Goal: Communication & Community: Share content

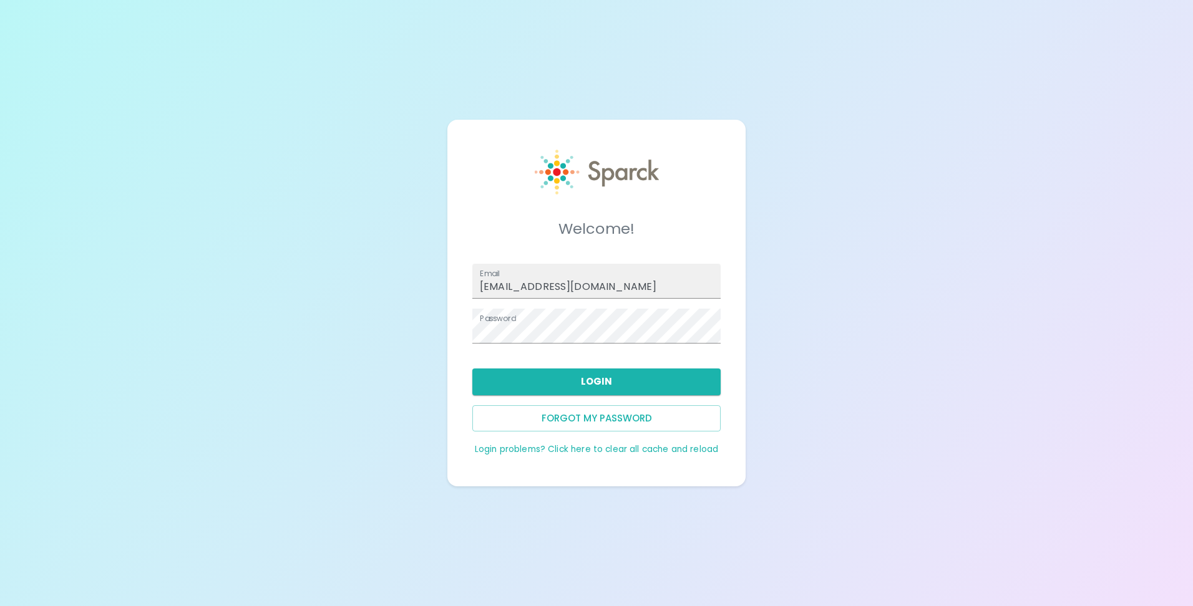
click at [564, 379] on button "Login" at bounding box center [596, 382] width 248 height 26
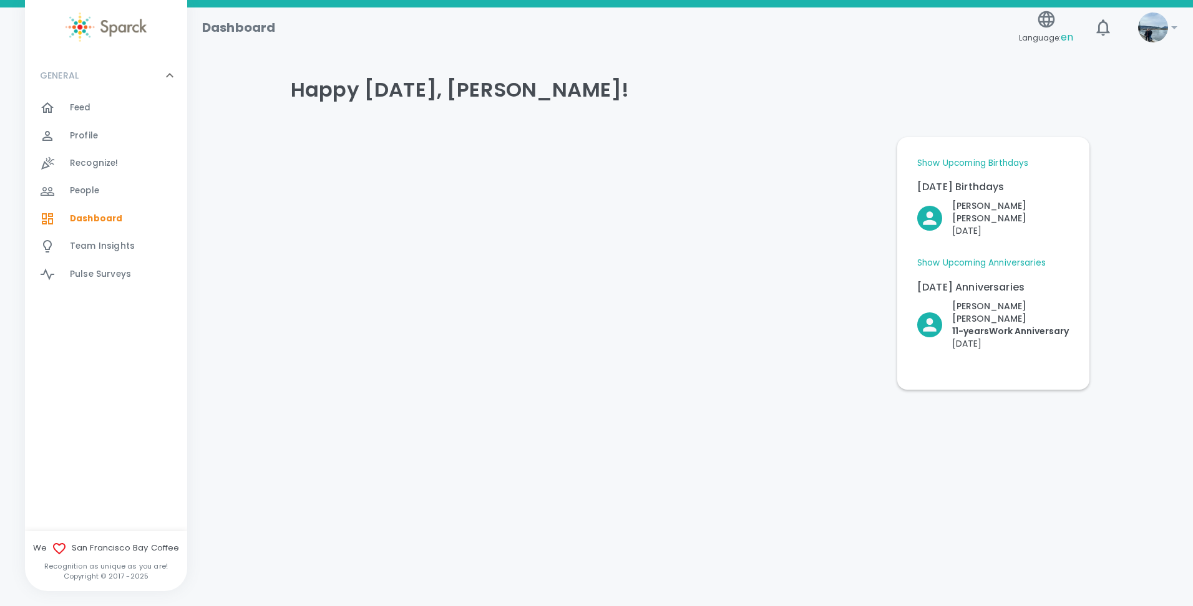
click at [93, 109] on div "Feed 0" at bounding box center [128, 107] width 117 height 17
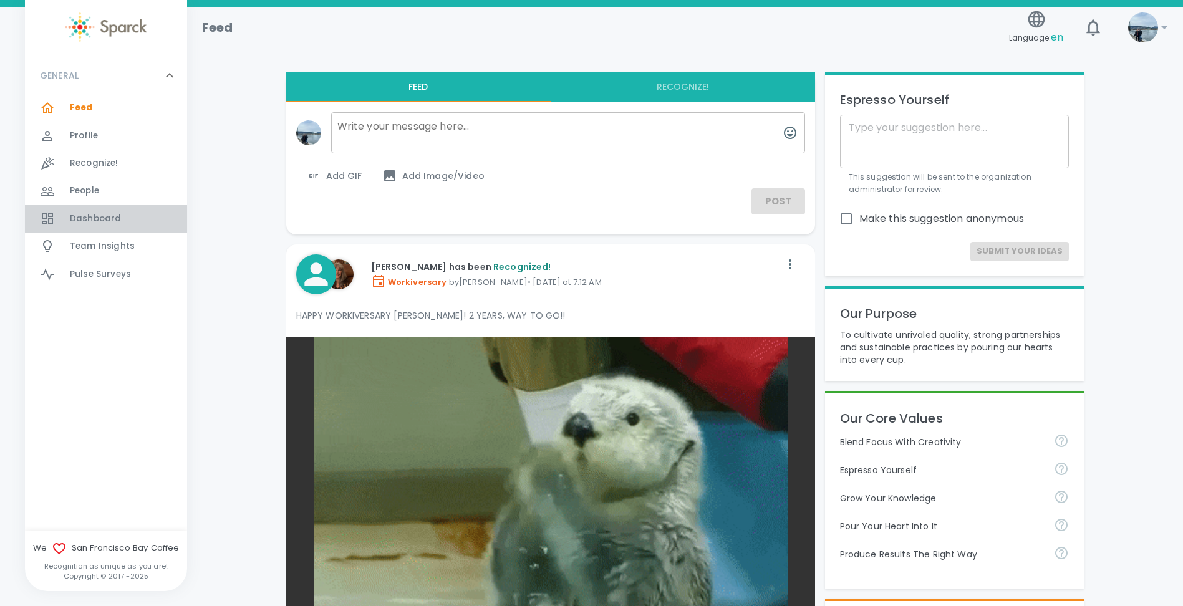
click at [87, 224] on span "Dashboard" at bounding box center [95, 219] width 51 height 12
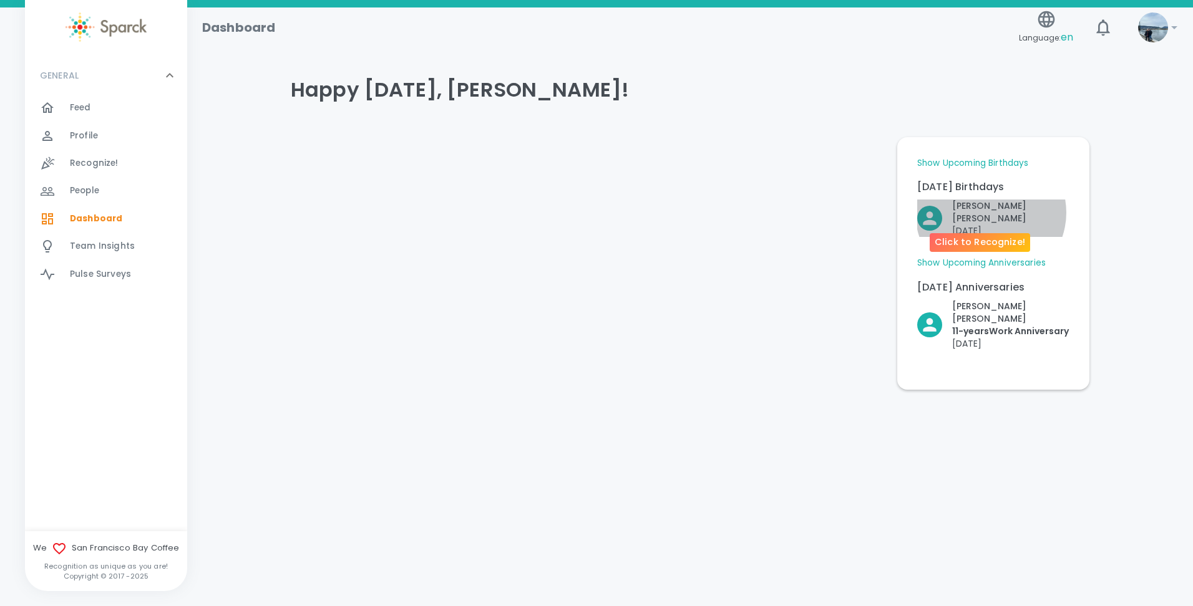
click at [990, 225] on p "Tuesday, September 2" at bounding box center [1010, 231] width 117 height 12
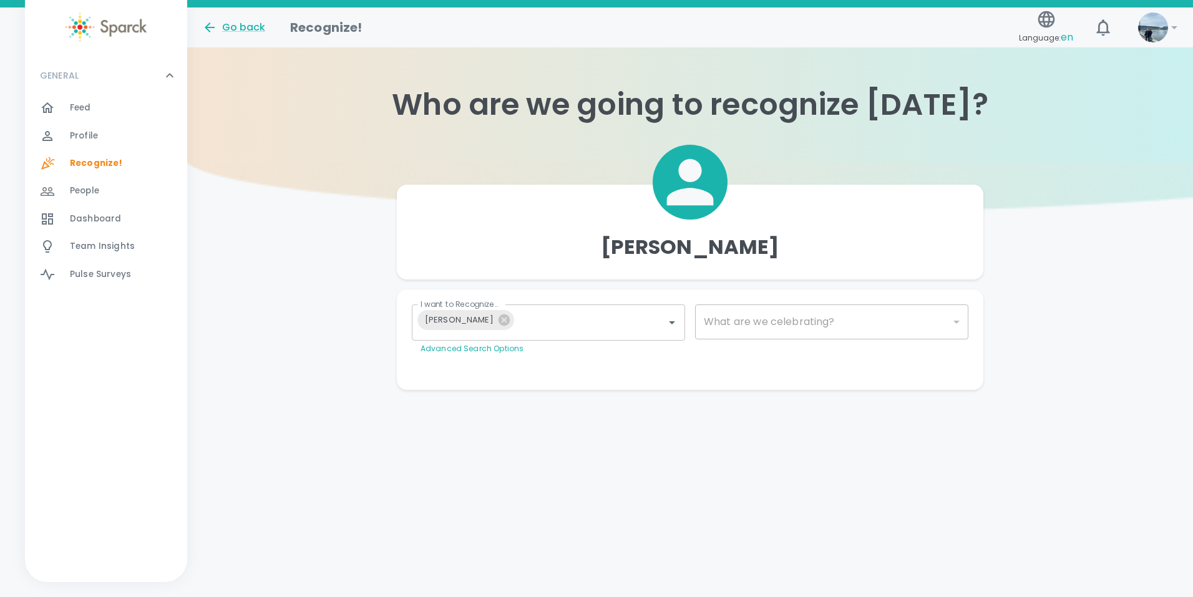
type input "2072"
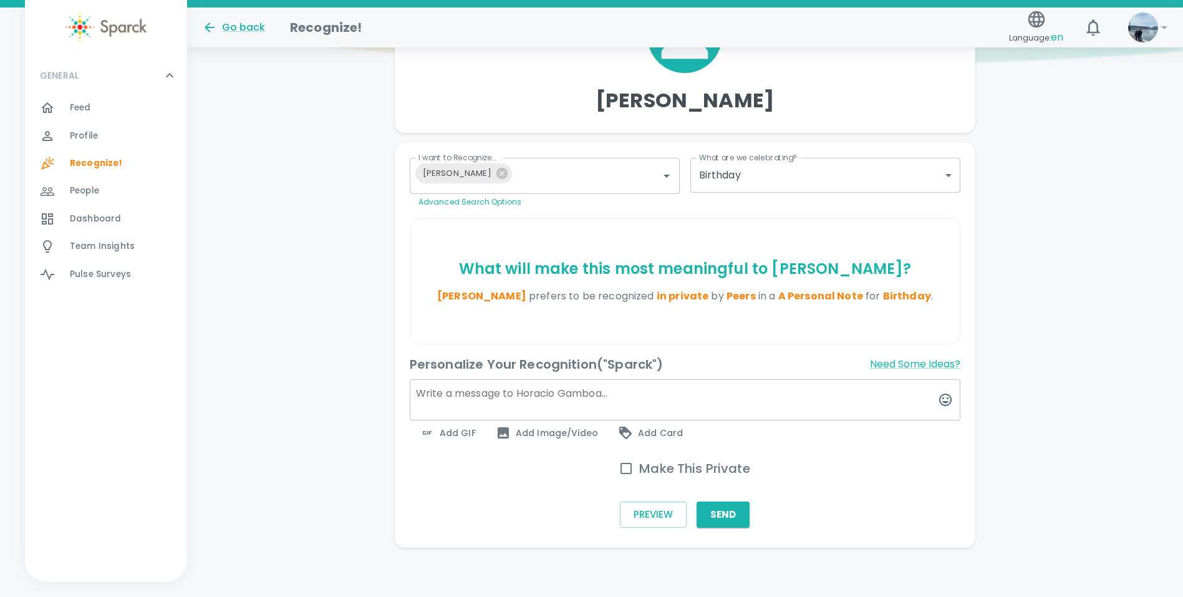
scroll to position [147, 0]
click at [629, 463] on input "Make This Private" at bounding box center [626, 468] width 26 height 26
checkbox input "true"
click at [467, 429] on span "Add GIF" at bounding box center [448, 432] width 56 height 15
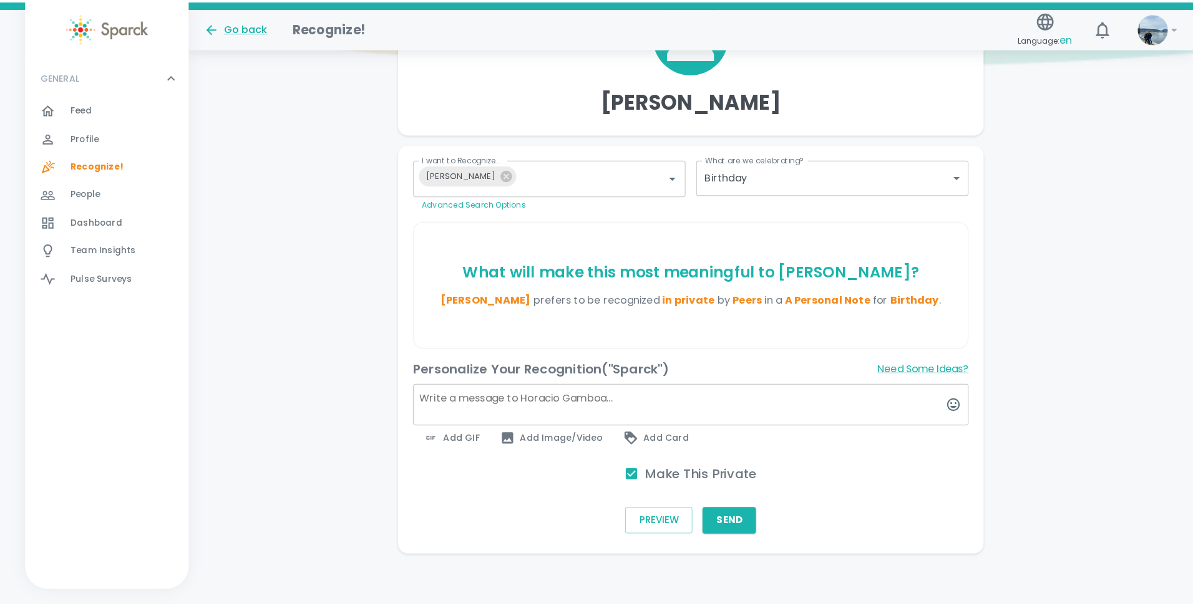
scroll to position [138, 0]
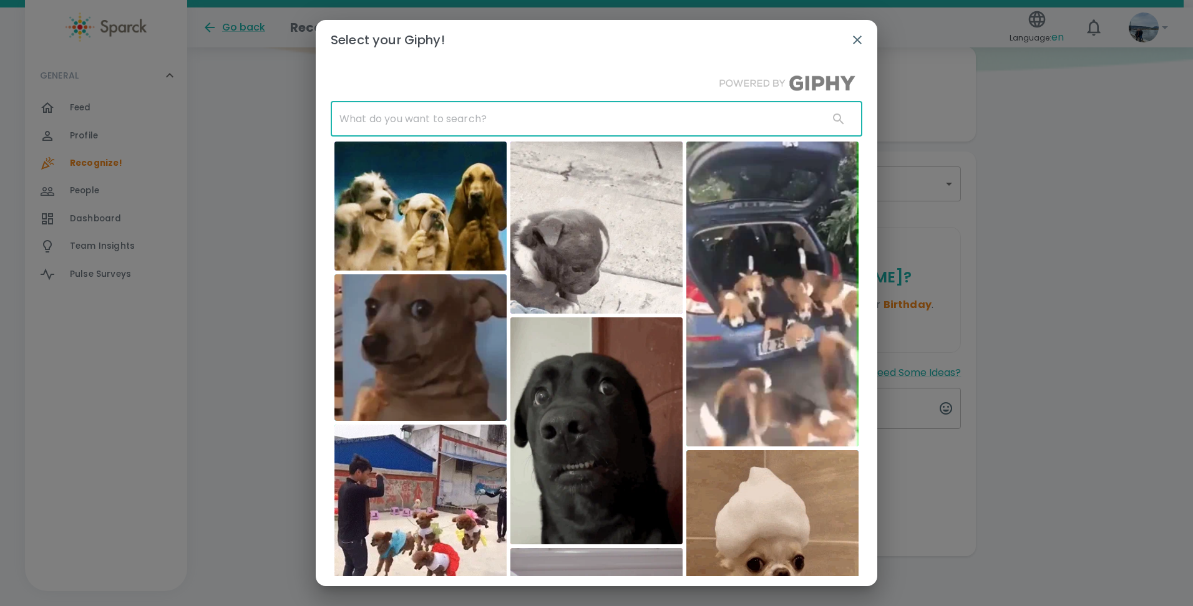
click at [479, 119] on input "text" at bounding box center [575, 119] width 488 height 35
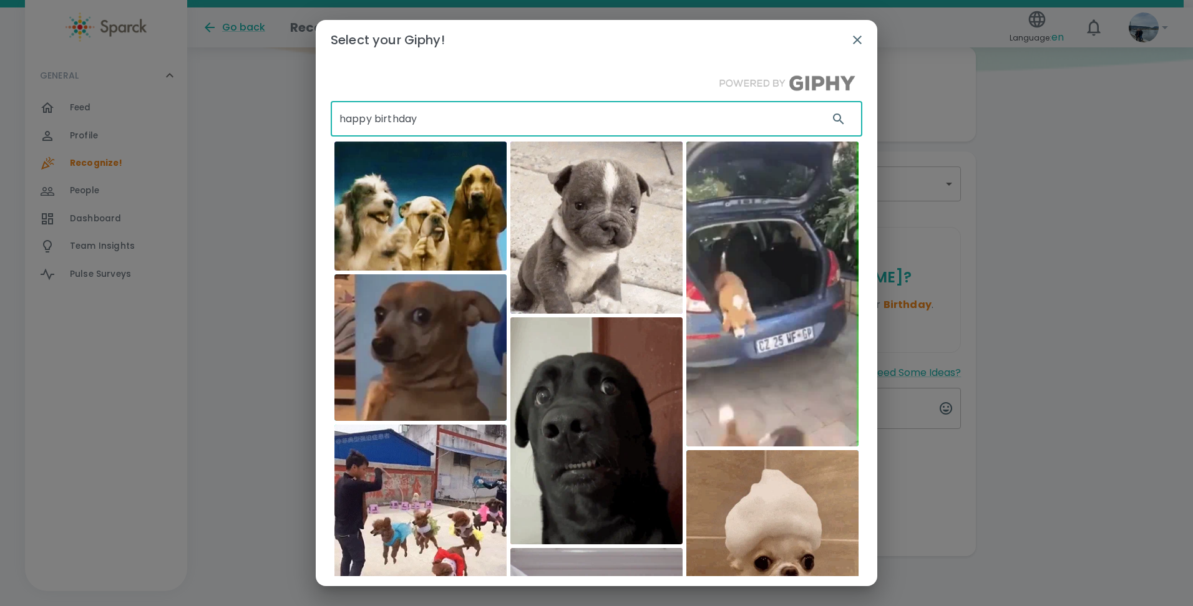
type input "happy birthday"
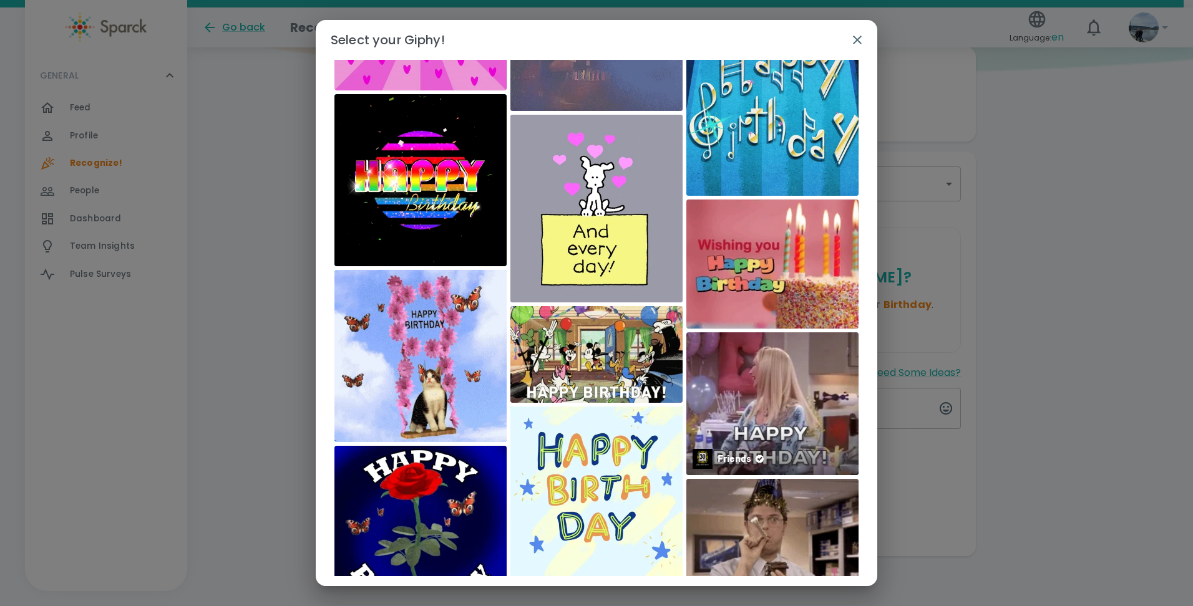
scroll to position [2241, 0]
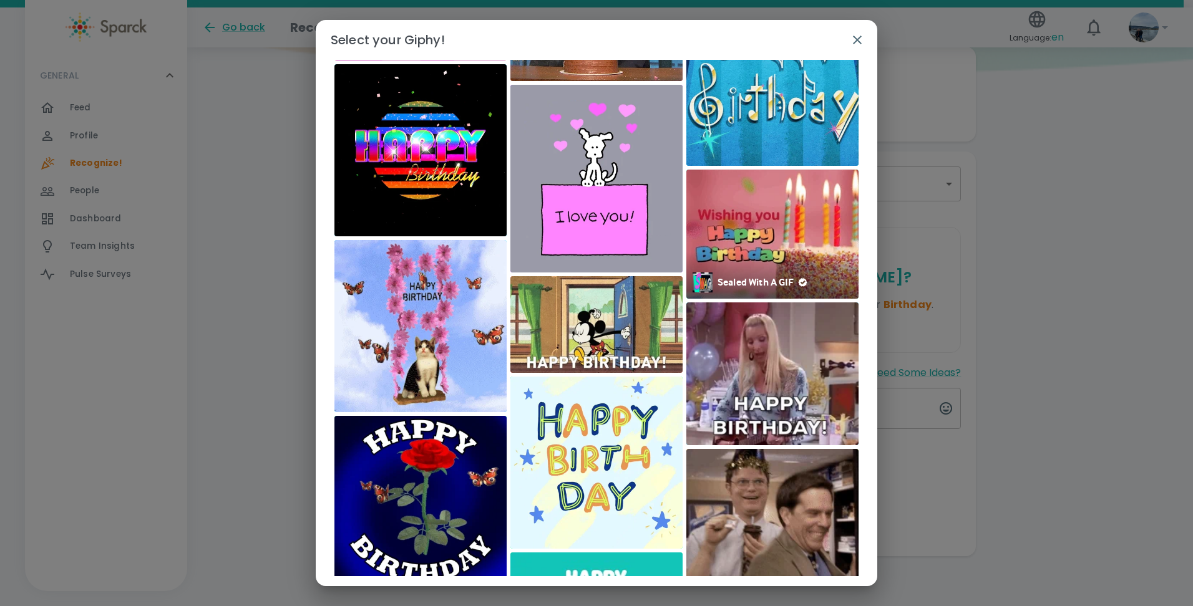
click at [756, 212] on img at bounding box center [772, 234] width 172 height 129
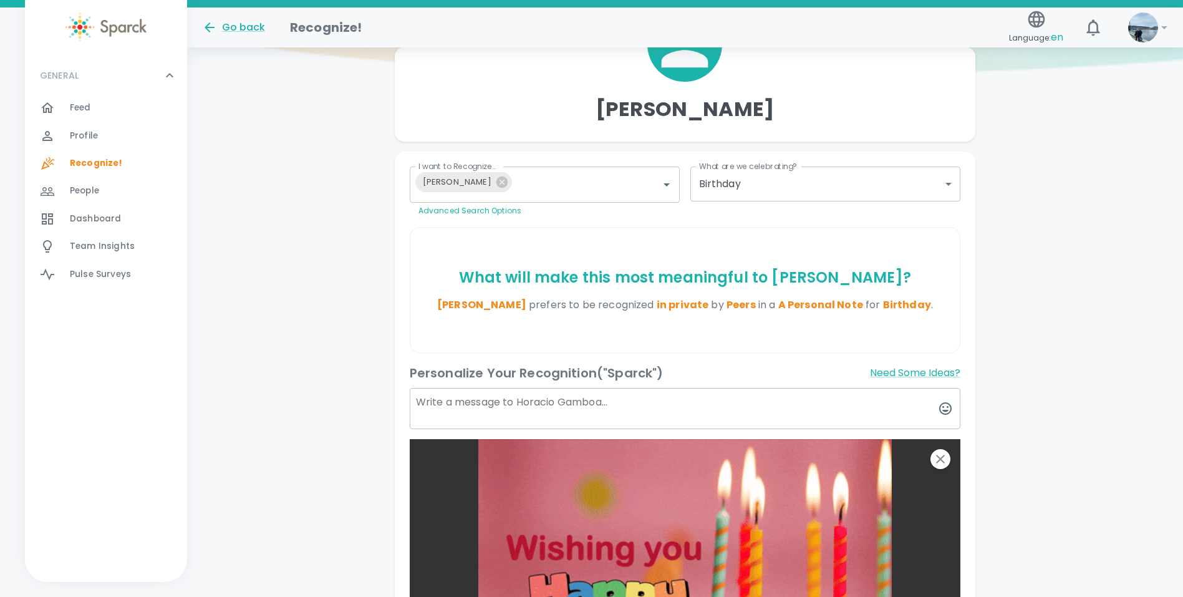
click at [477, 403] on textarea at bounding box center [685, 408] width 551 height 41
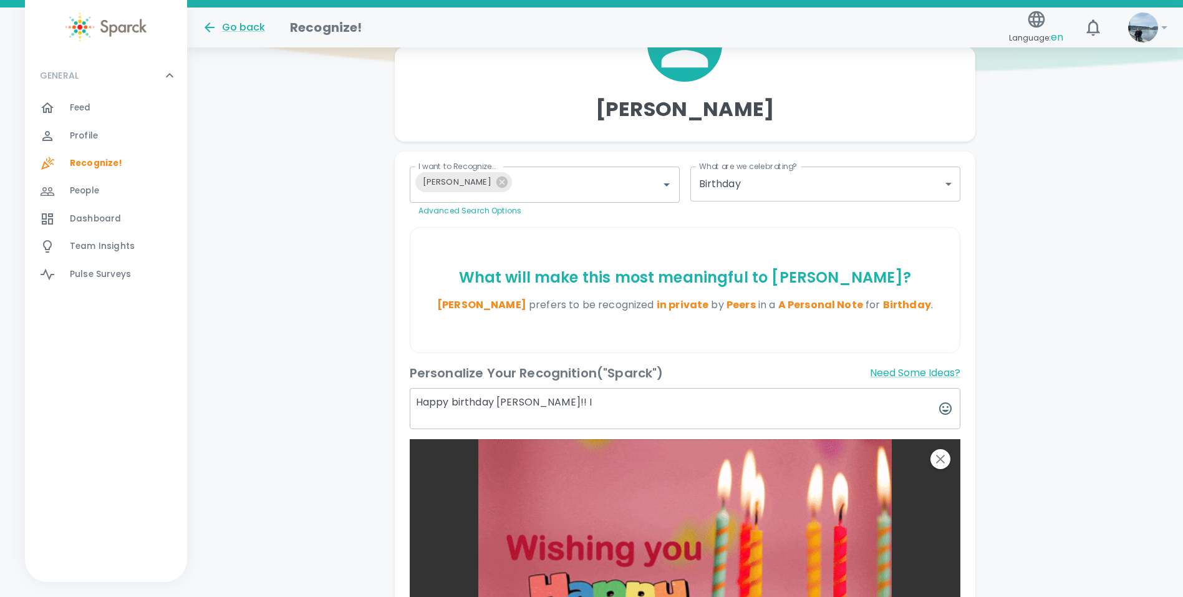
type textarea "Happy birthday Horacio!! I"
click at [881, 374] on button "Need Some Ideas?" at bounding box center [915, 373] width 90 height 20
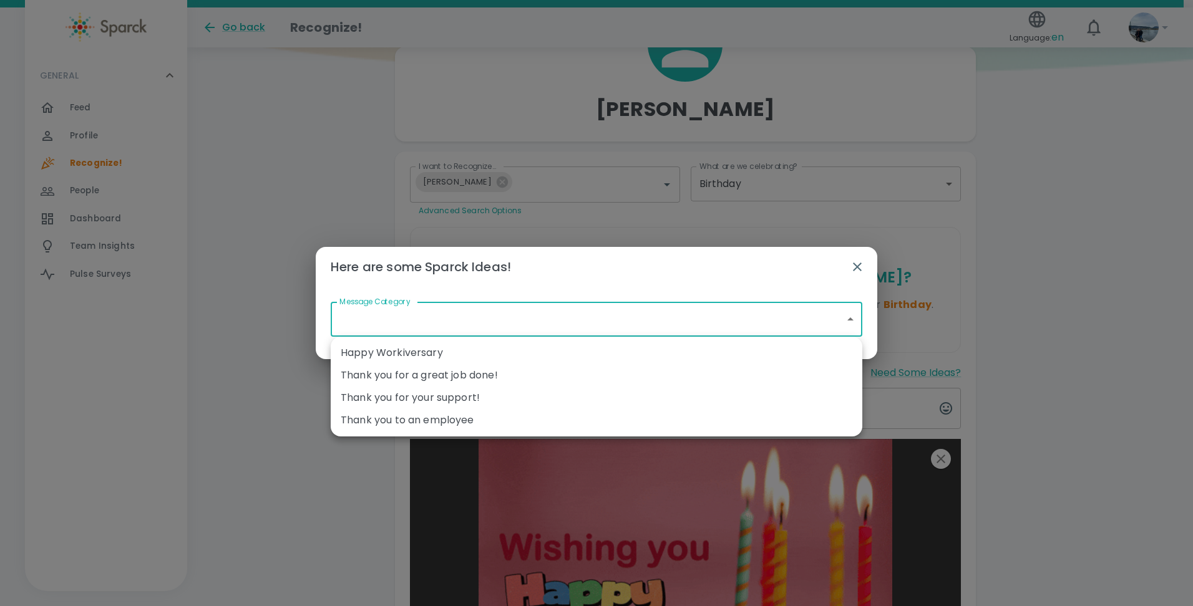
click at [579, 315] on body "Skip Navigation Go back Recognize! Language: en 0 ! GENERAL 0 Feed 0 Profile 0 …" at bounding box center [596, 394] width 1193 height 1064
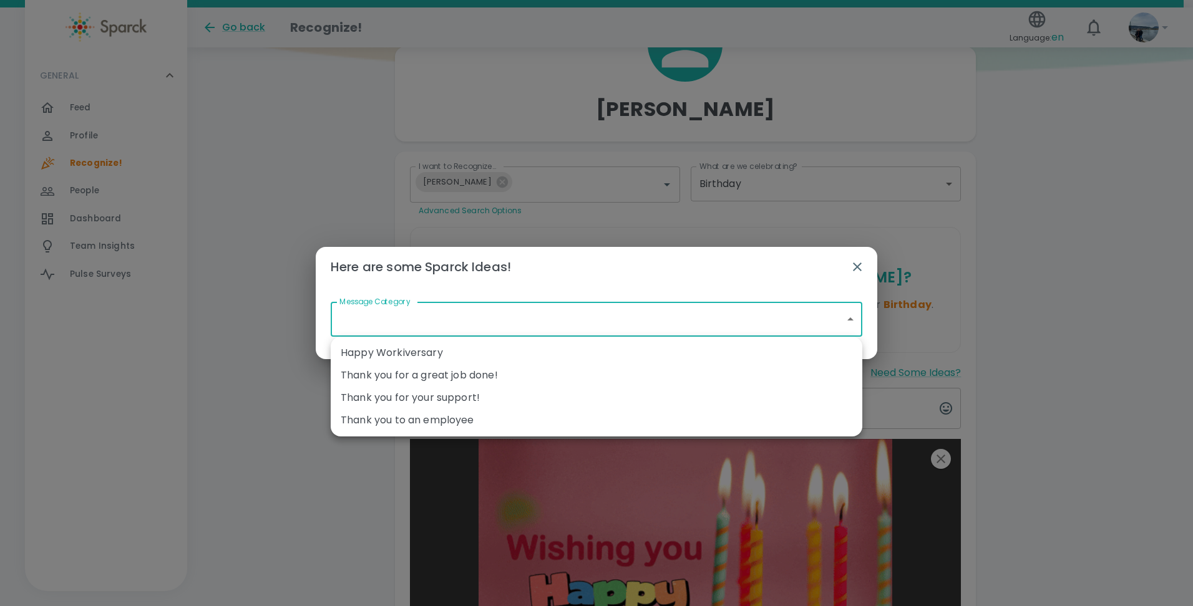
click at [274, 186] on div at bounding box center [596, 303] width 1193 height 606
